Goal: Task Accomplishment & Management: Use online tool/utility

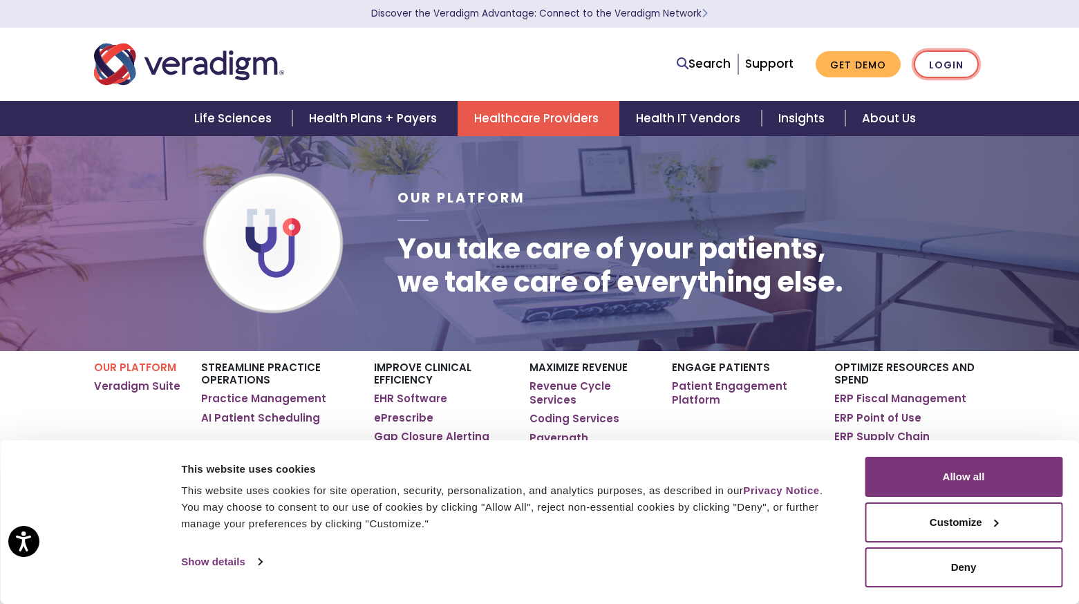
click at [953, 62] on link "Login" at bounding box center [946, 64] width 65 height 28
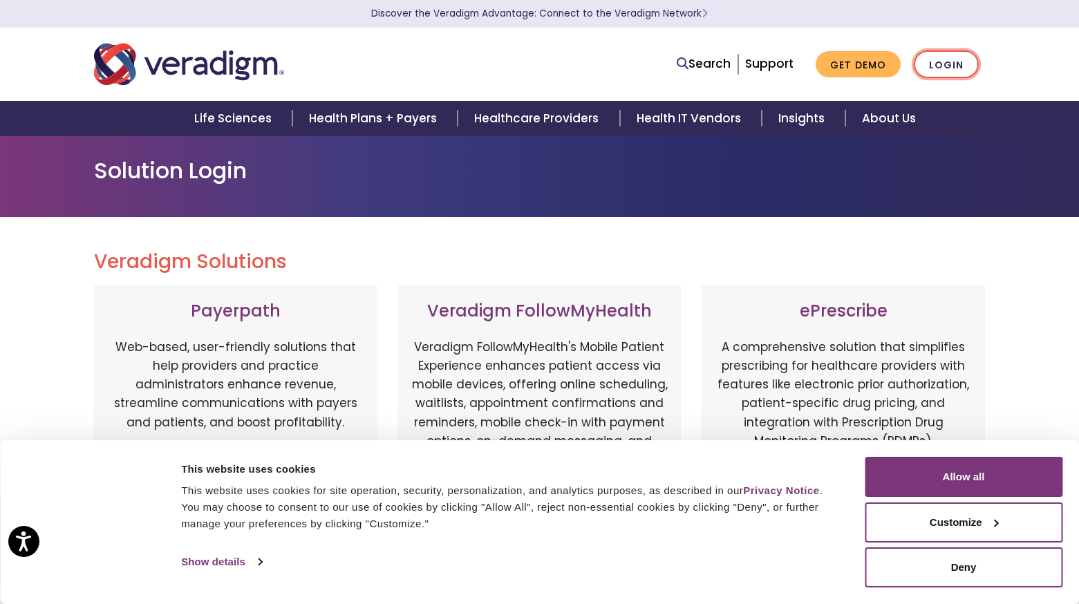
click at [943, 62] on link "Login" at bounding box center [946, 64] width 65 height 28
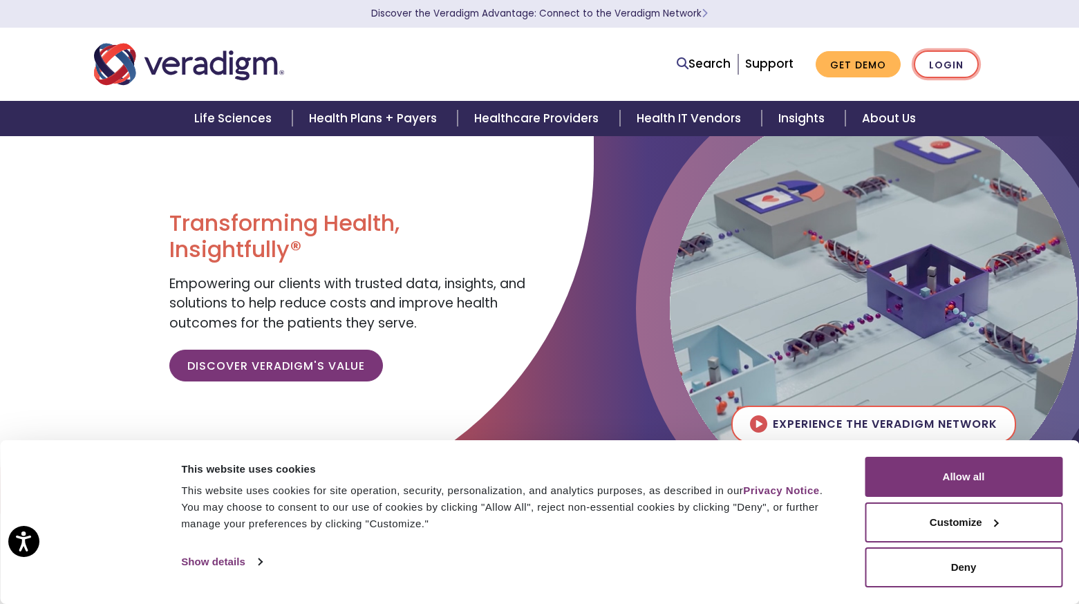
click at [957, 63] on link "Login" at bounding box center [946, 64] width 65 height 28
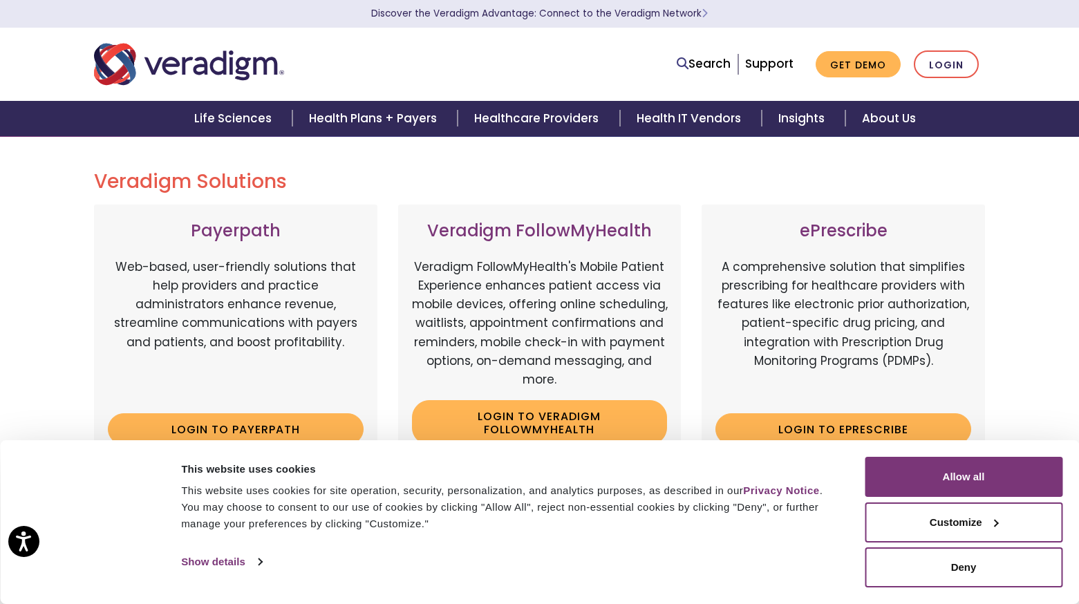
scroll to position [81, 0]
click at [912, 481] on button "Allow all" at bounding box center [964, 477] width 198 height 40
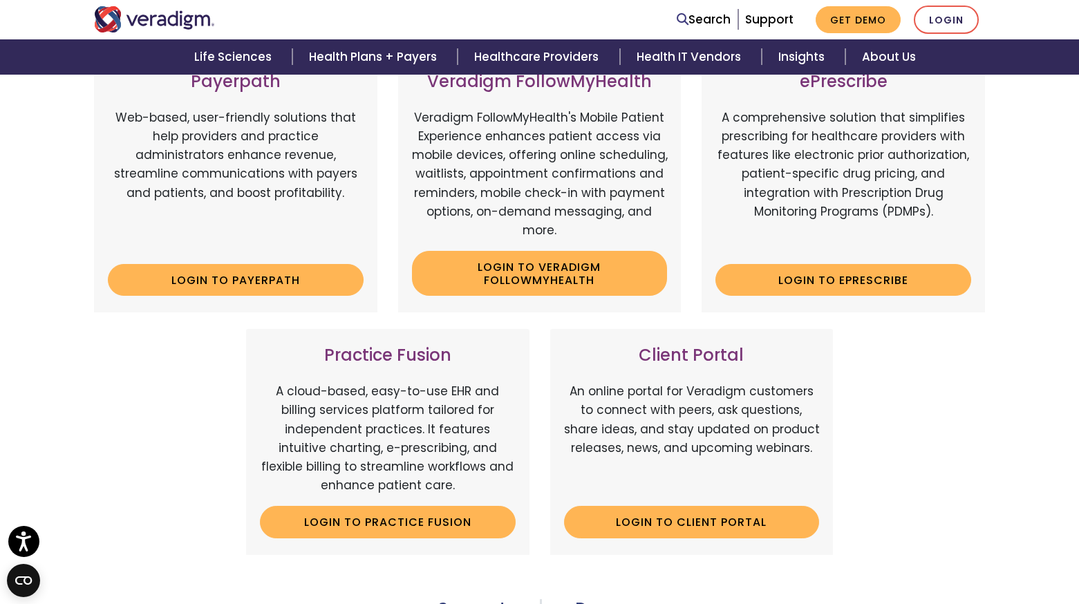
scroll to position [0, 0]
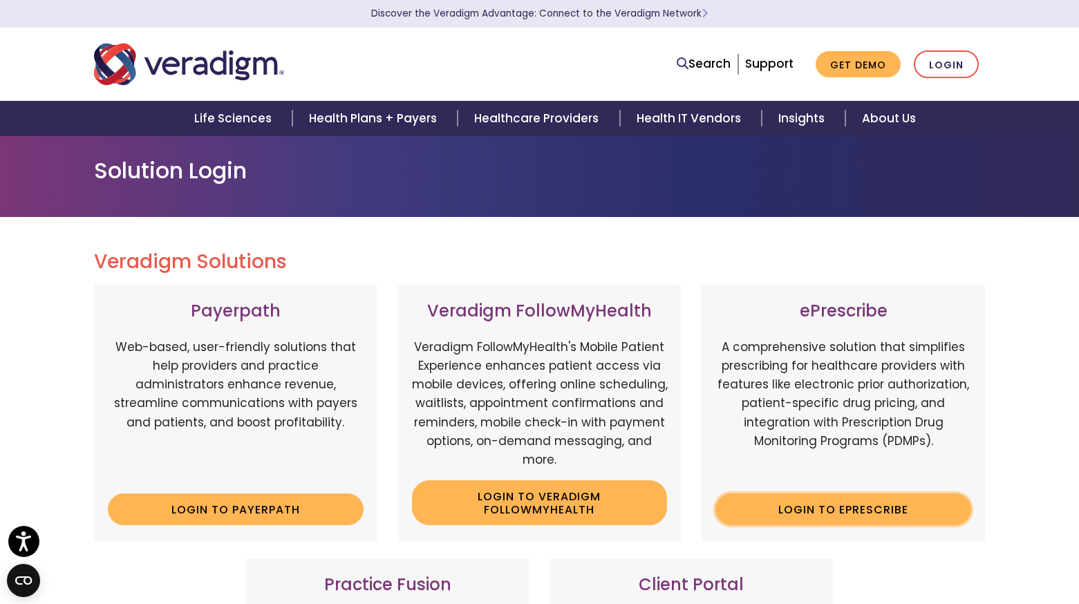
click at [834, 505] on link "Login to ePrescribe" at bounding box center [843, 510] width 256 height 32
